Goal: Task Accomplishment & Management: Use online tool/utility

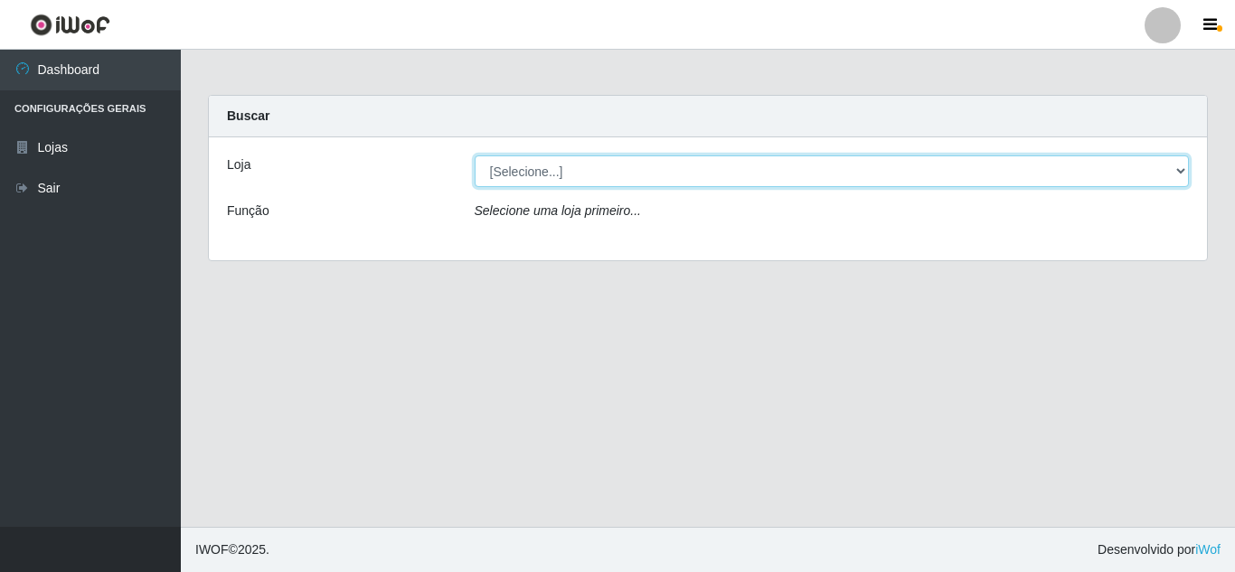
click at [1134, 177] on select "[Selecione...] Rede Compras Supermercados - LOJA 5" at bounding box center [832, 172] width 715 height 32
select select "397"
click at [475, 156] on select "[Selecione...] Rede Compras Supermercados - LOJA 5" at bounding box center [832, 172] width 715 height 32
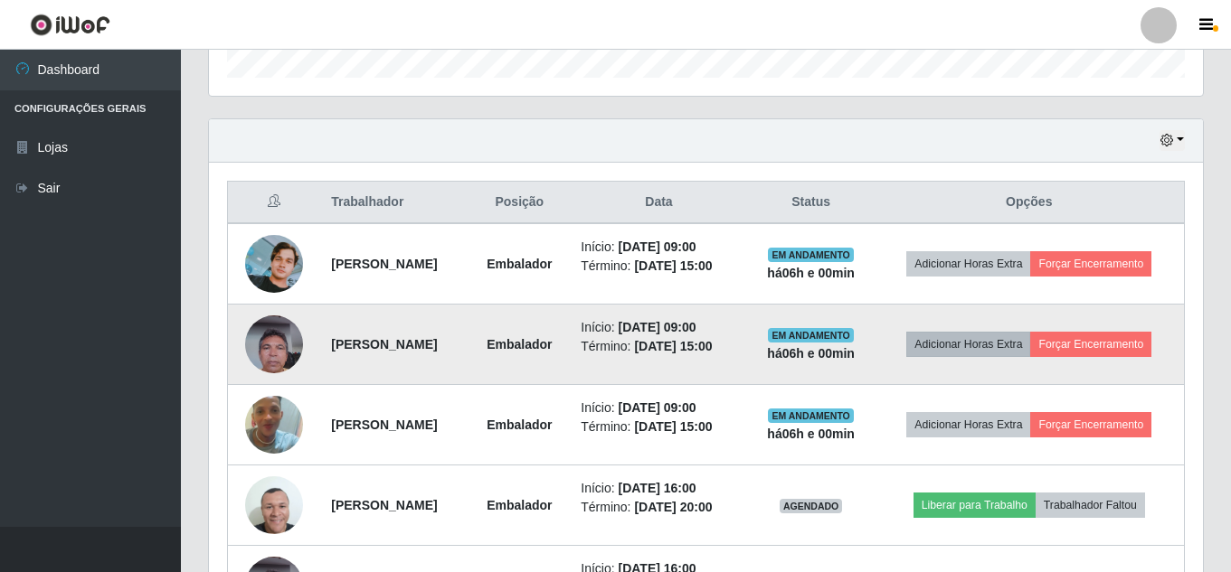
scroll to position [578, 0]
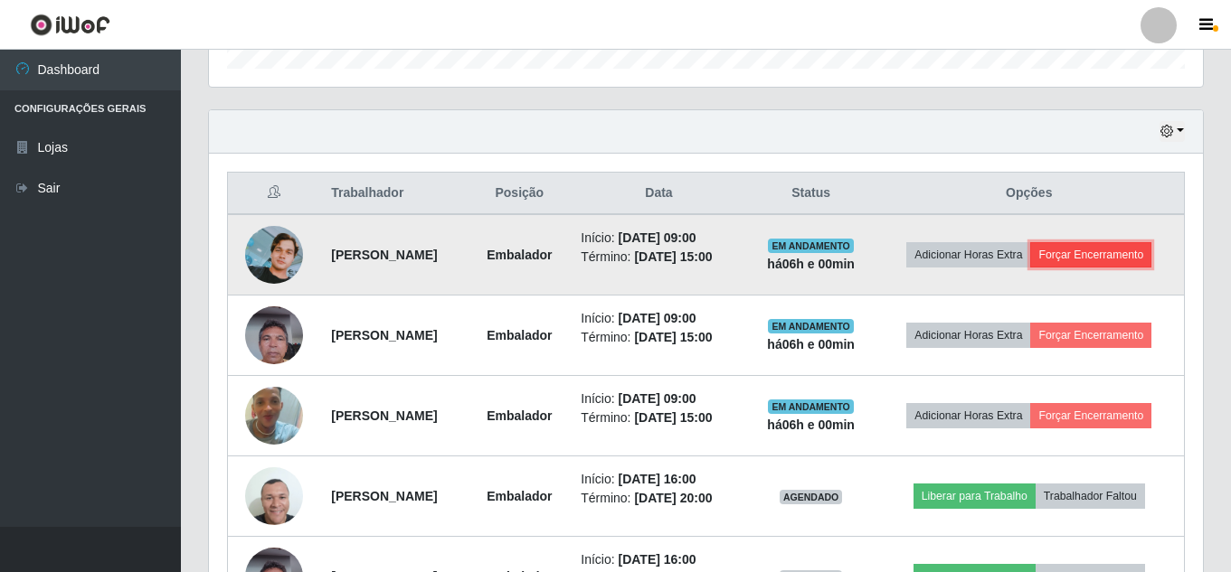
click at [1030, 268] on button "Forçar Encerramento" at bounding box center [1090, 254] width 121 height 25
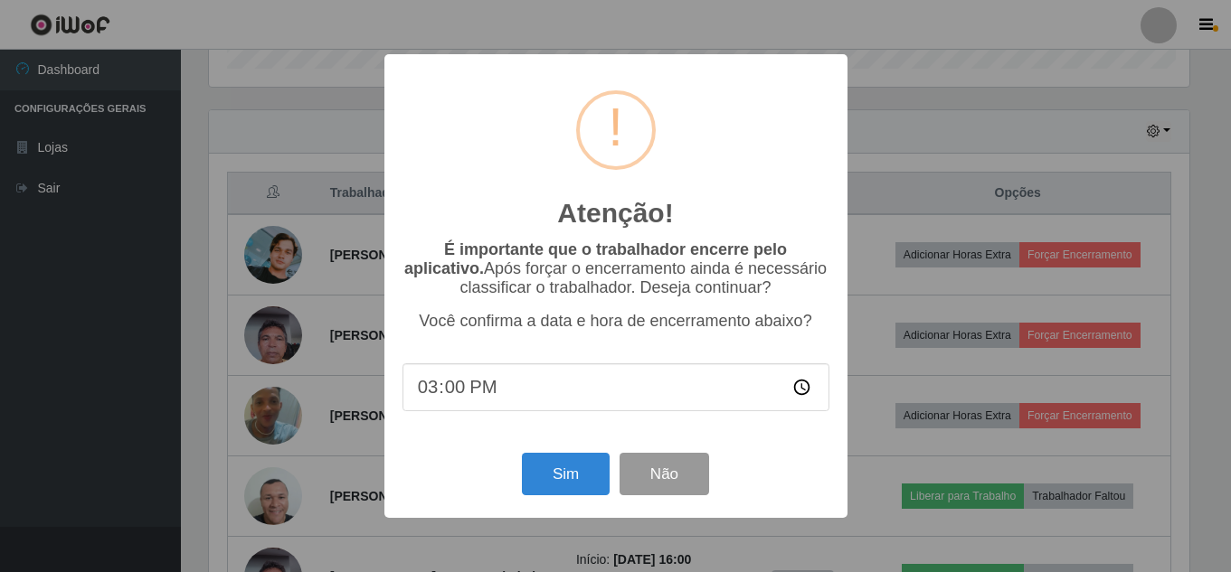
scroll to position [375, 985]
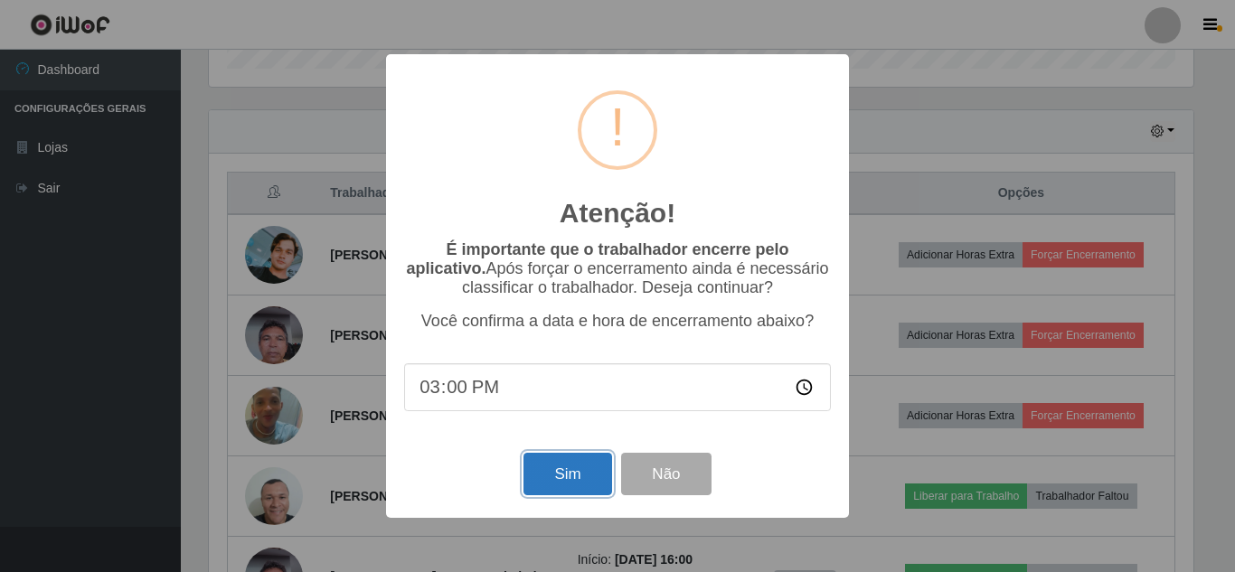
click at [575, 481] on button "Sim" at bounding box center [568, 474] width 88 height 42
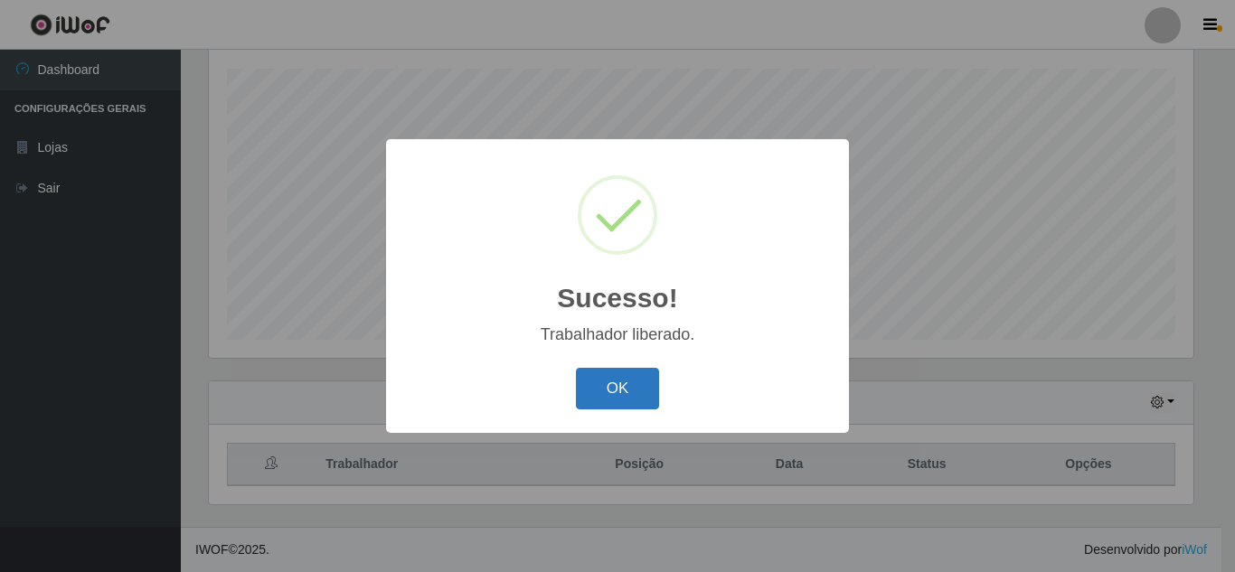
click at [621, 373] on button "OK" at bounding box center [618, 389] width 84 height 42
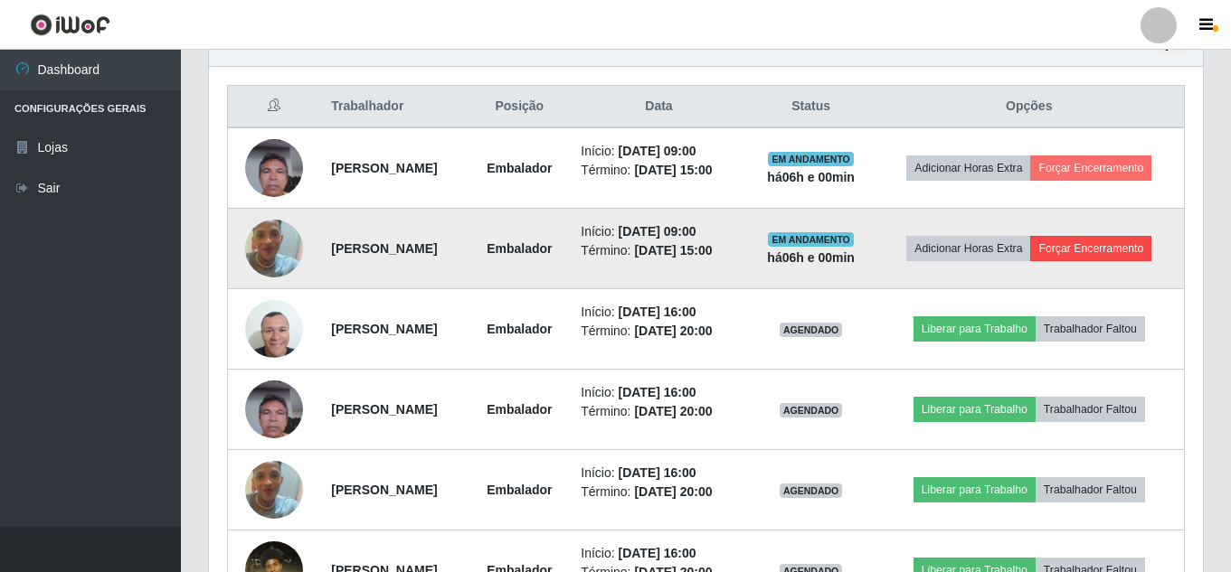
scroll to position [668, 0]
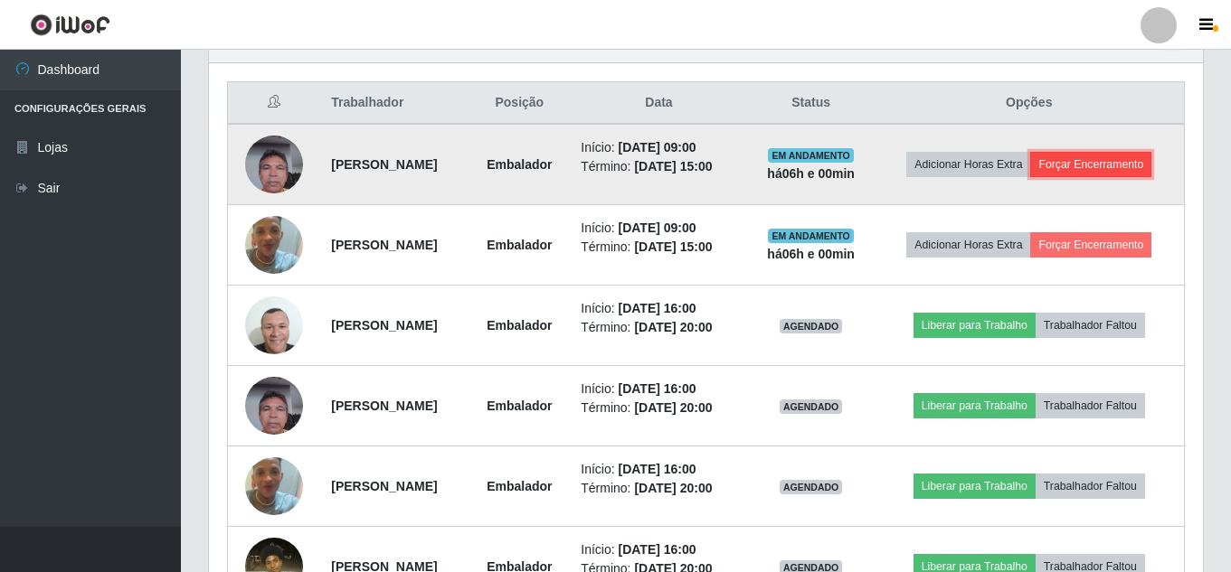
click at [1030, 177] on button "Forçar Encerramento" at bounding box center [1090, 164] width 121 height 25
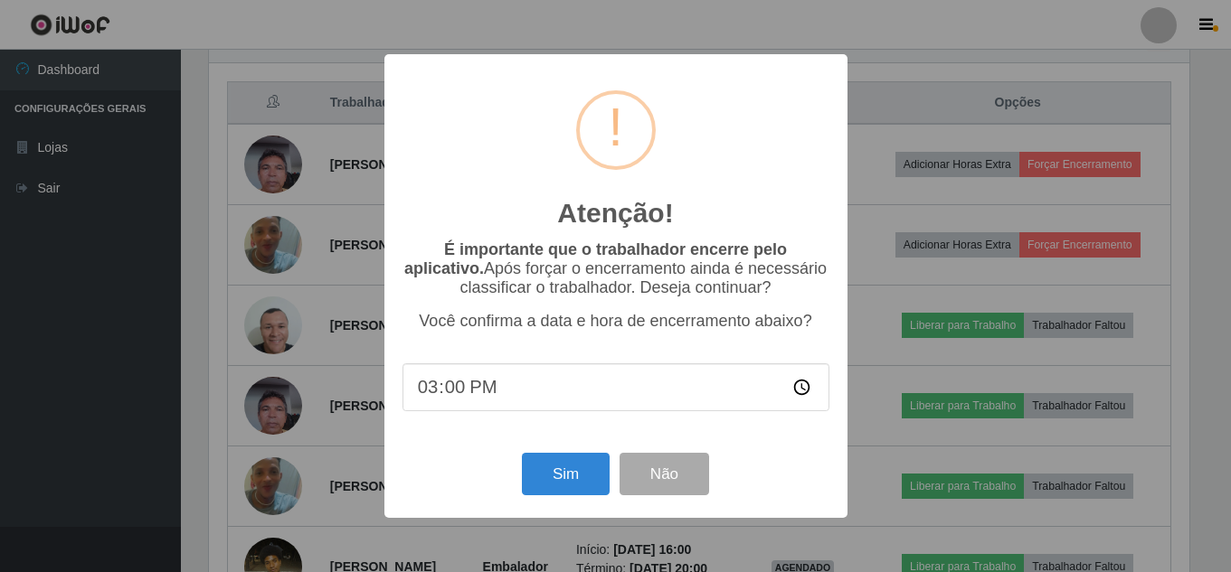
scroll to position [375, 985]
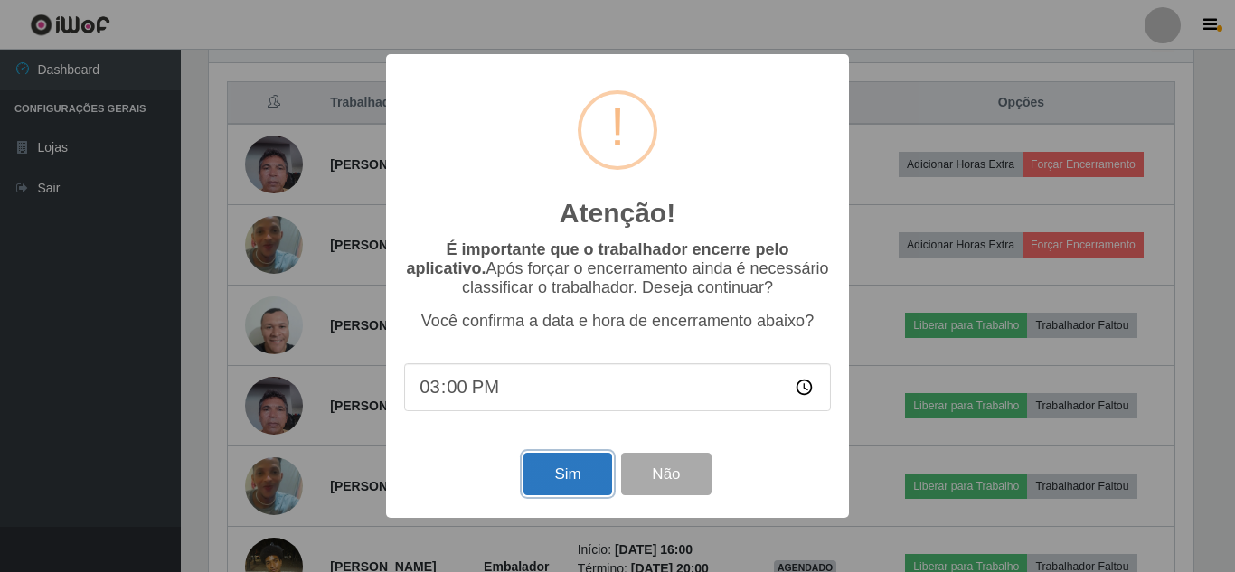
drag, startPoint x: 585, startPoint y: 471, endPoint x: 592, endPoint y: 460, distance: 13.0
click at [587, 468] on button "Sim" at bounding box center [568, 474] width 88 height 42
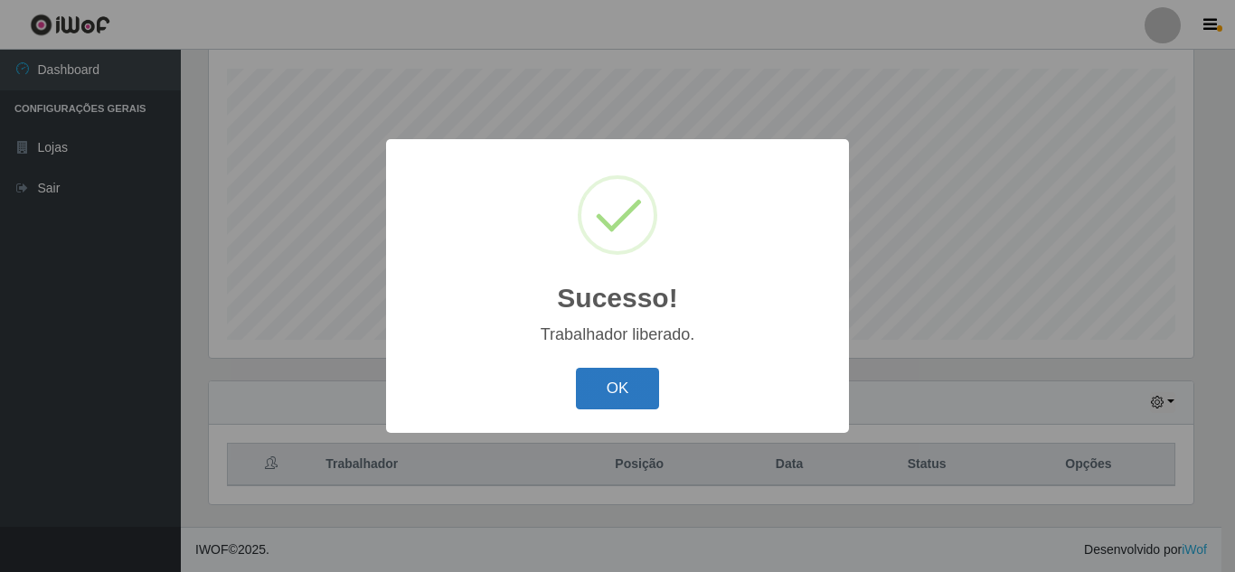
drag, startPoint x: 634, startPoint y: 381, endPoint x: 719, endPoint y: 368, distance: 85.9
click at [639, 381] on button "OK" at bounding box center [618, 389] width 84 height 42
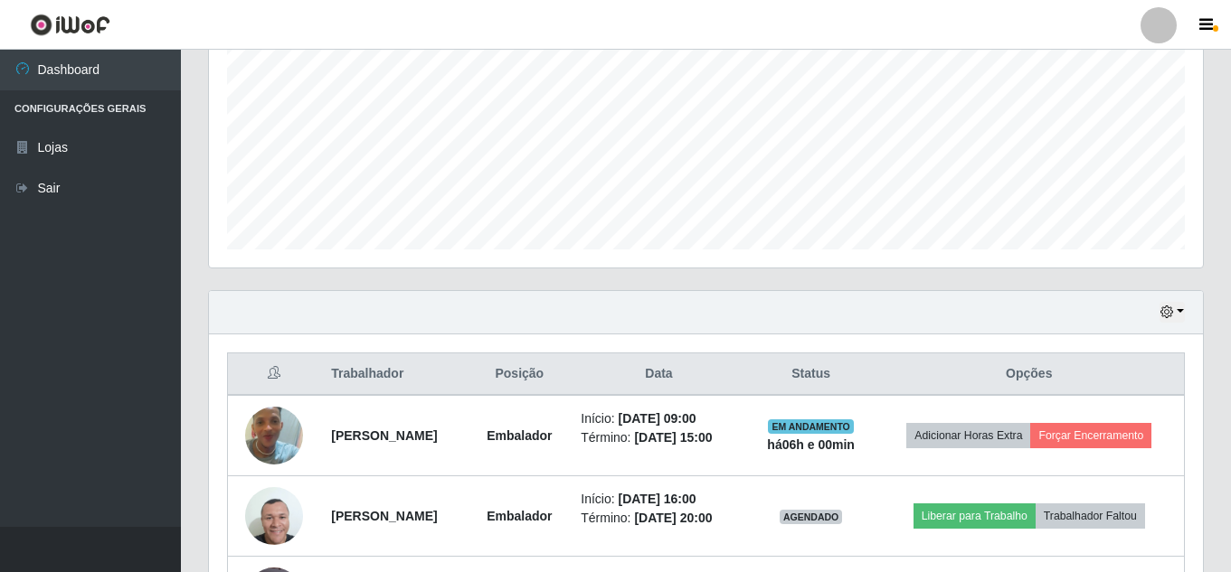
scroll to position [578, 0]
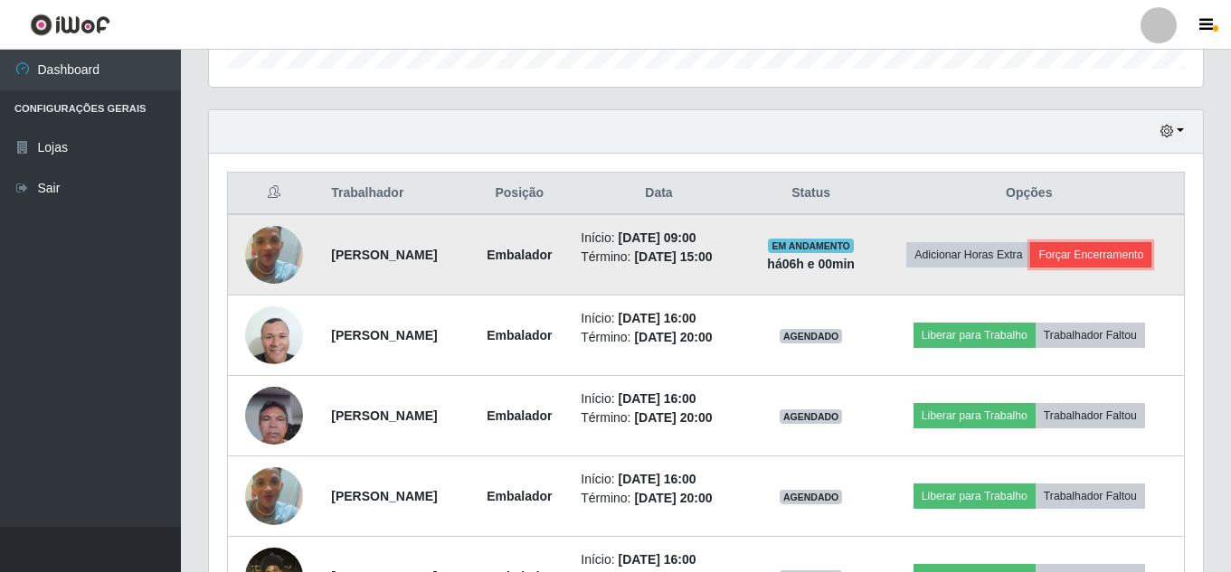
click at [1041, 268] on button "Forçar Encerramento" at bounding box center [1090, 254] width 121 height 25
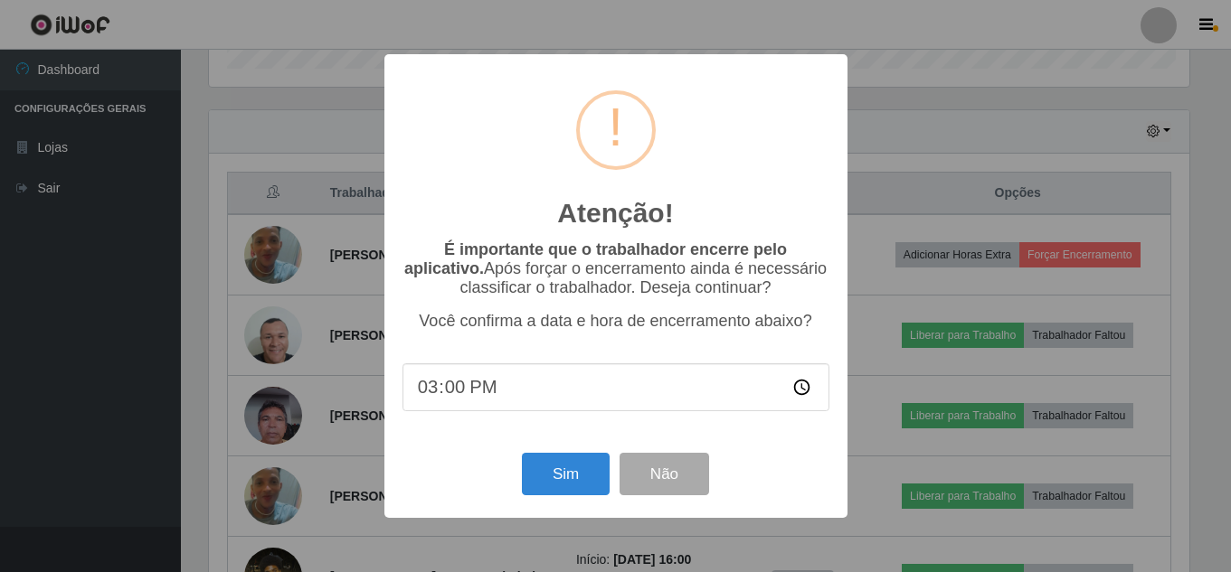
scroll to position [375, 985]
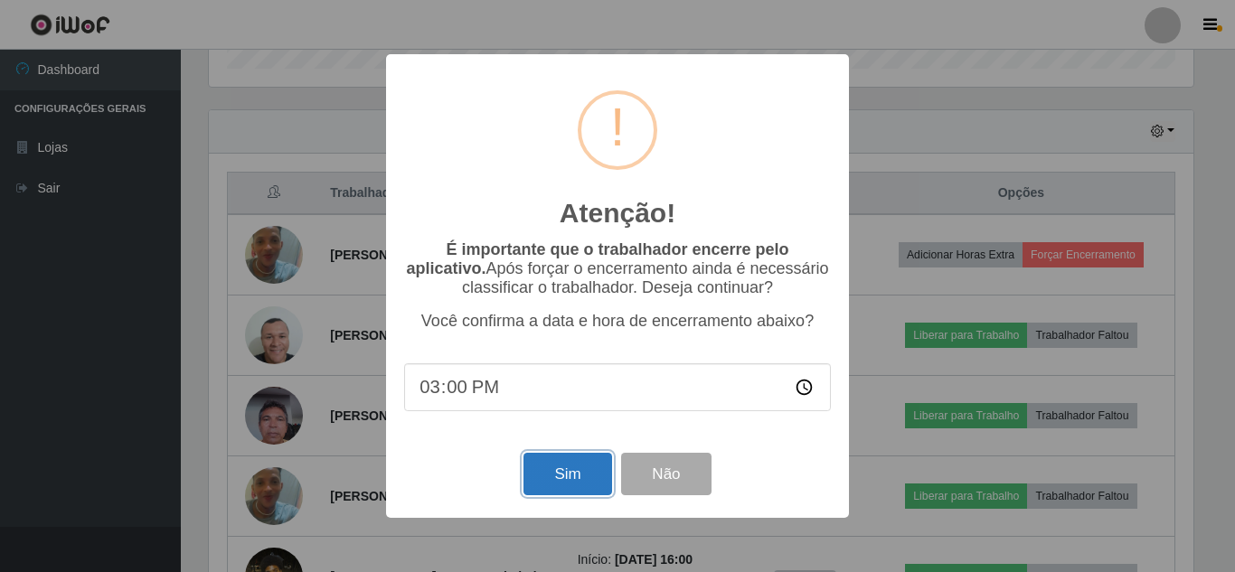
click at [562, 486] on button "Sim" at bounding box center [568, 474] width 88 height 42
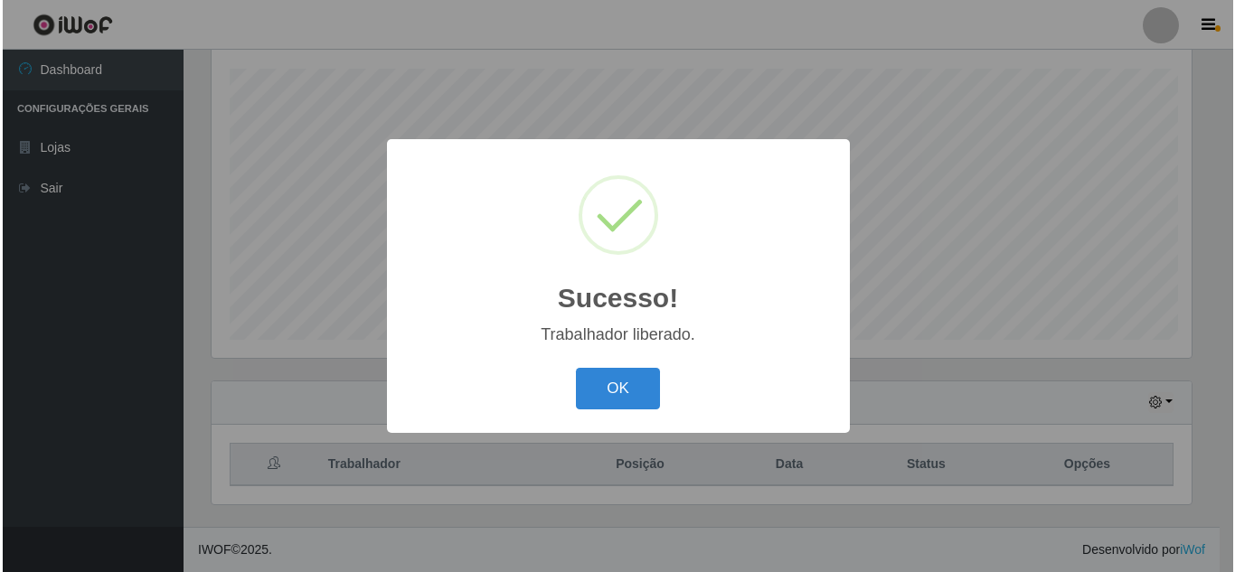
scroll to position [0, 0]
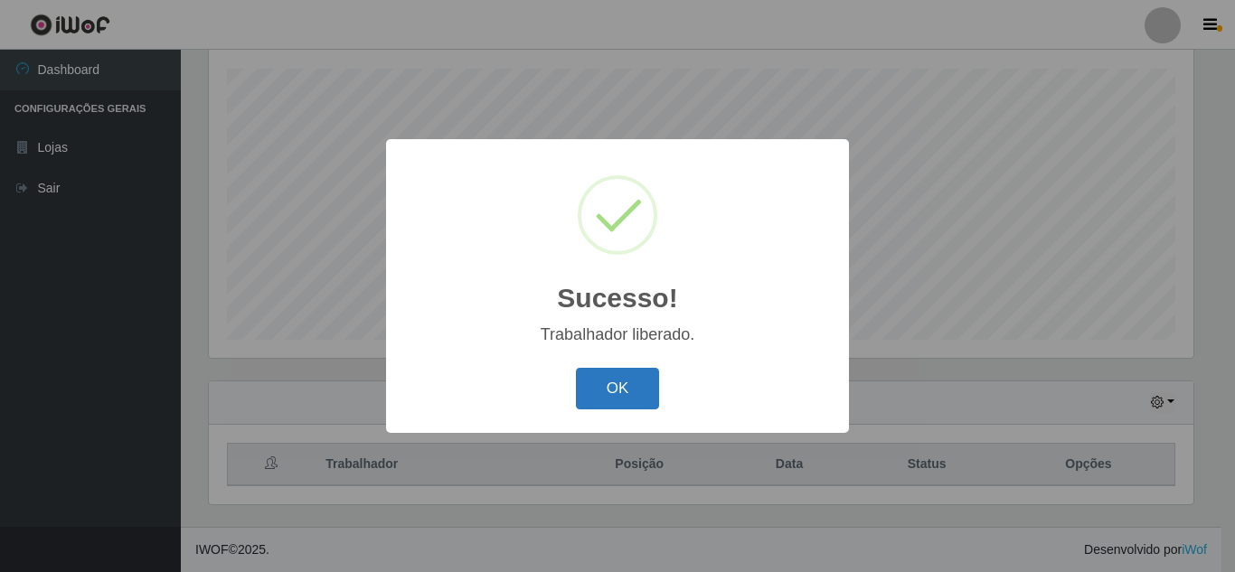
click at [595, 391] on button "OK" at bounding box center [618, 389] width 84 height 42
